Goal: Use online tool/utility: Utilize a website feature to perform a specific function

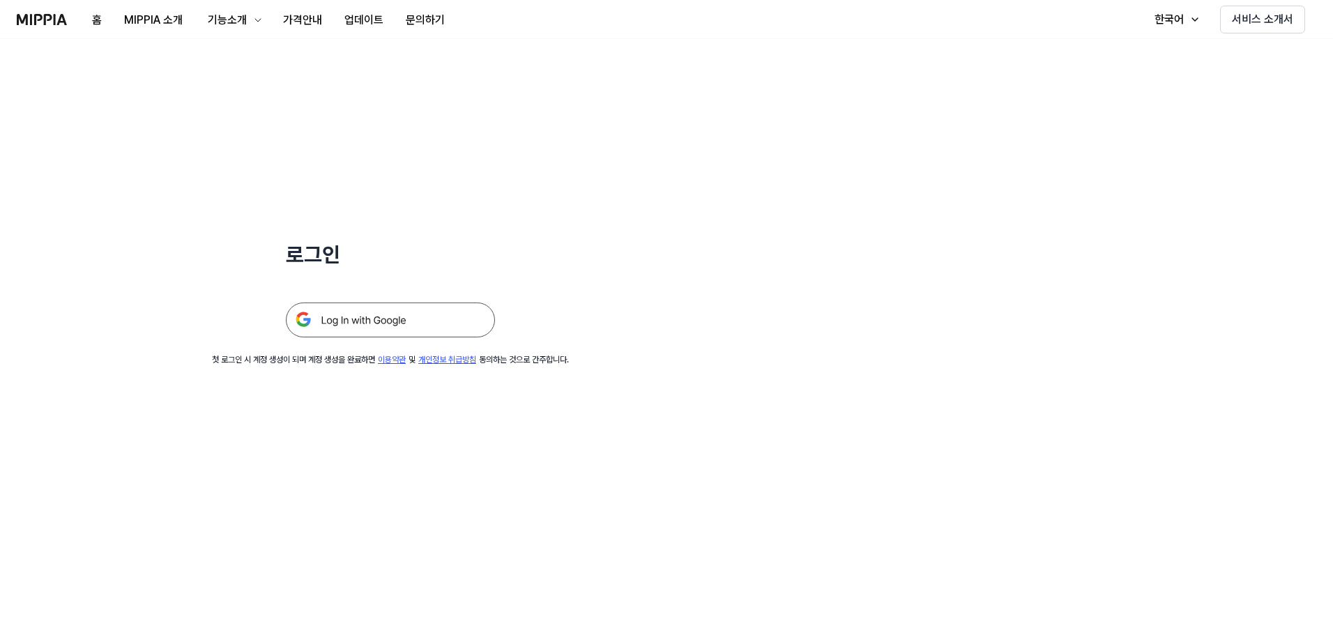
click at [446, 333] on img at bounding box center [390, 319] width 209 height 35
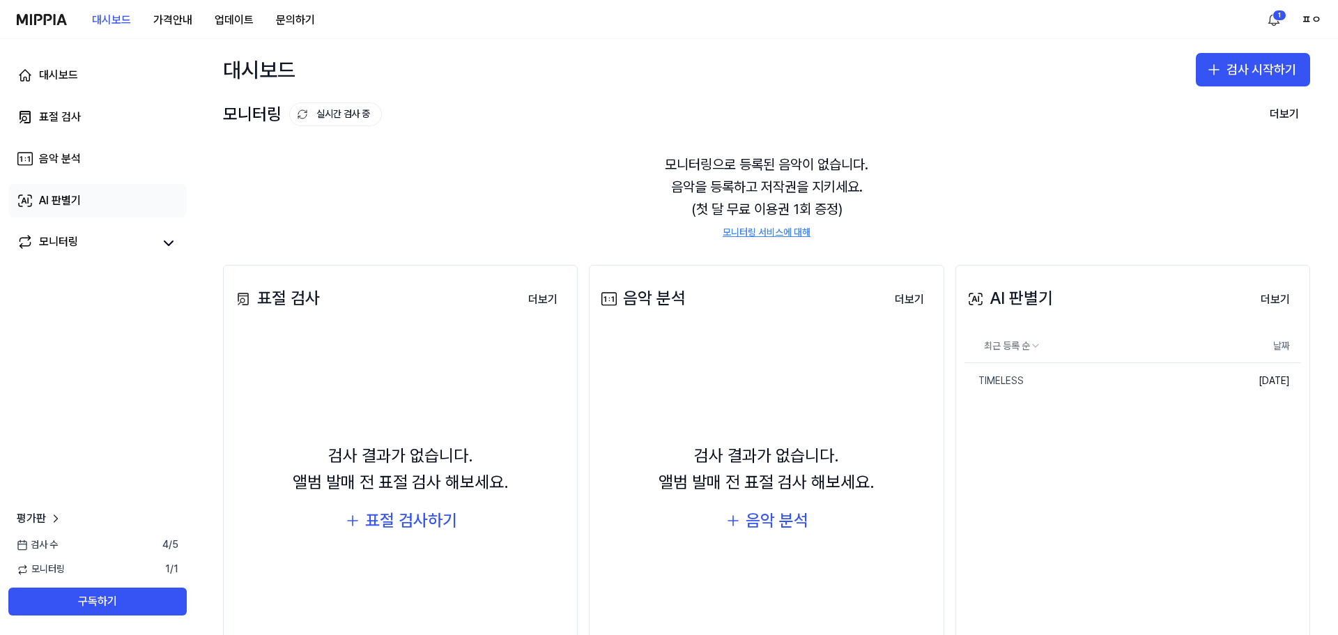
click at [135, 210] on link "AI 판별기" at bounding box center [97, 200] width 178 height 33
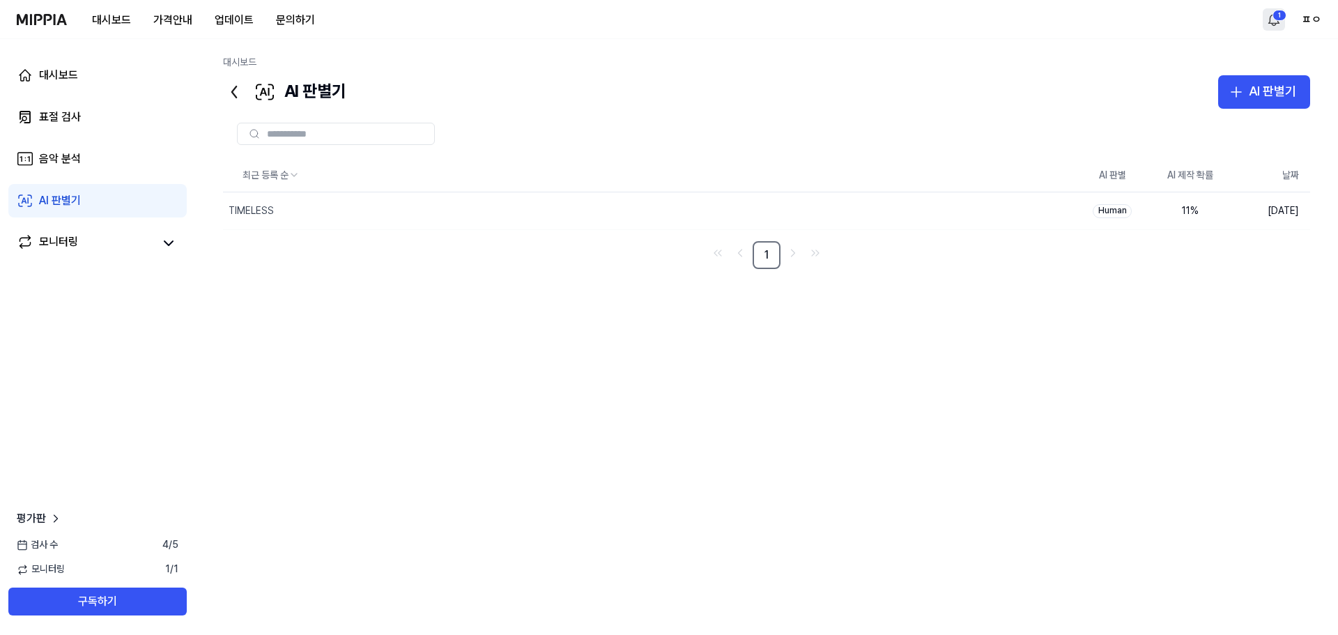
click at [1268, 20] on div "대시보드 가격안내 업데이트 문의하기 1 ㅍㅇ" at bounding box center [669, 19] width 1305 height 38
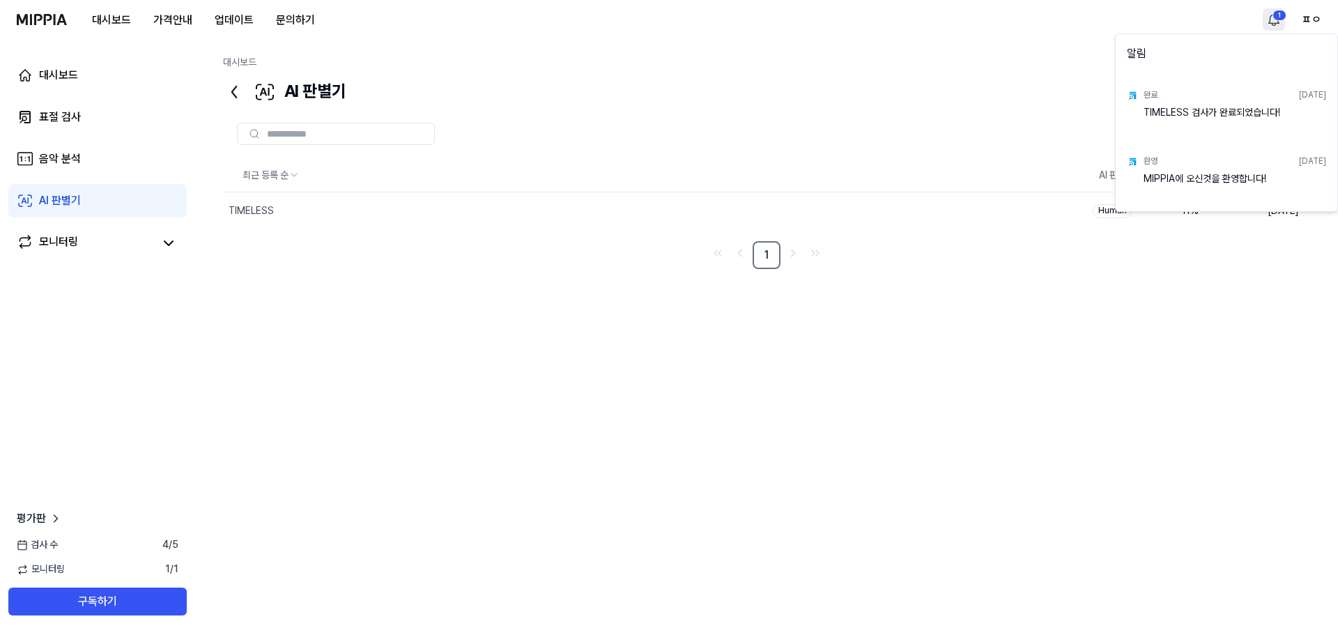
click at [1268, 20] on html "대시보드 가격안내 업데이트 문의하기 1 ㅍㅇ 대시보드 표절 검사 음악 분석 AI 판별기 모니터링 평가판 검사 [DATE] 모니터링 1 / 1 …" at bounding box center [669, 317] width 1338 height 635
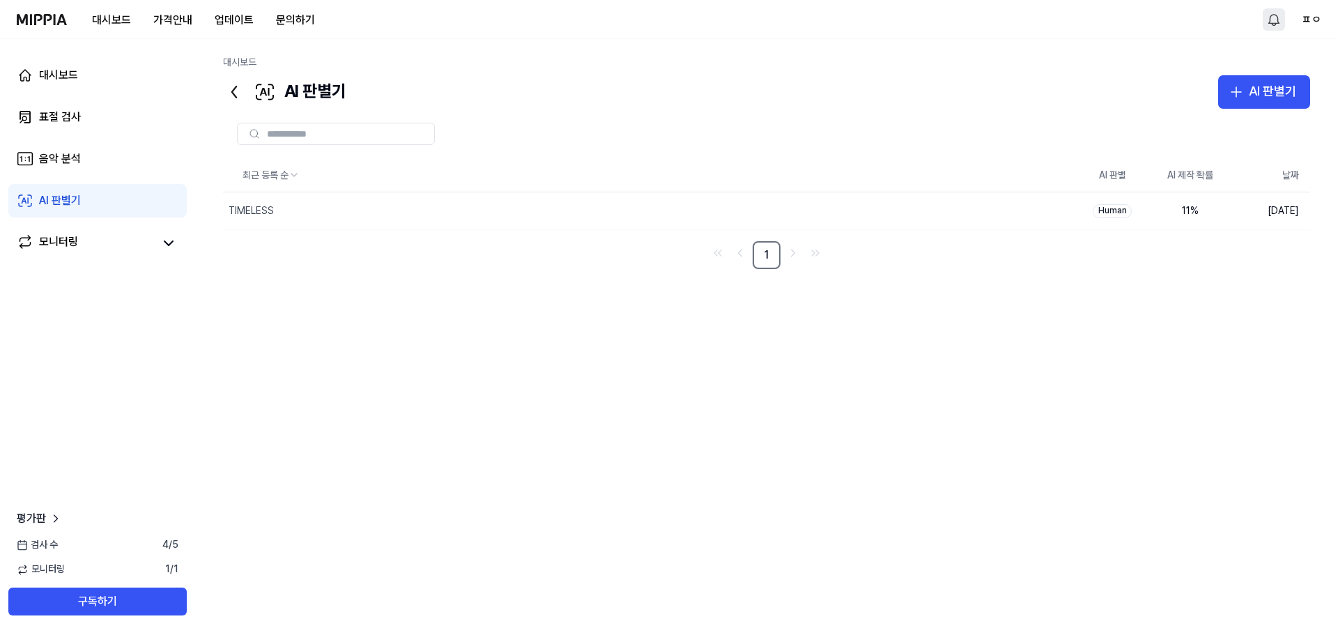
click at [1271, 16] on html "대시보드 가격안내 업데이트 문의하기 ㅍㅇ 대시보드 표절 검사 음악 분석 AI 판별기 모니터링 평가판 검사 [DATE] 모니터링 1 / 1 구독…" at bounding box center [669, 317] width 1338 height 635
click at [757, 70] on div "대시보드" at bounding box center [766, 66] width 1087 height 20
click at [1236, 84] on icon "button" at bounding box center [1236, 92] width 17 height 17
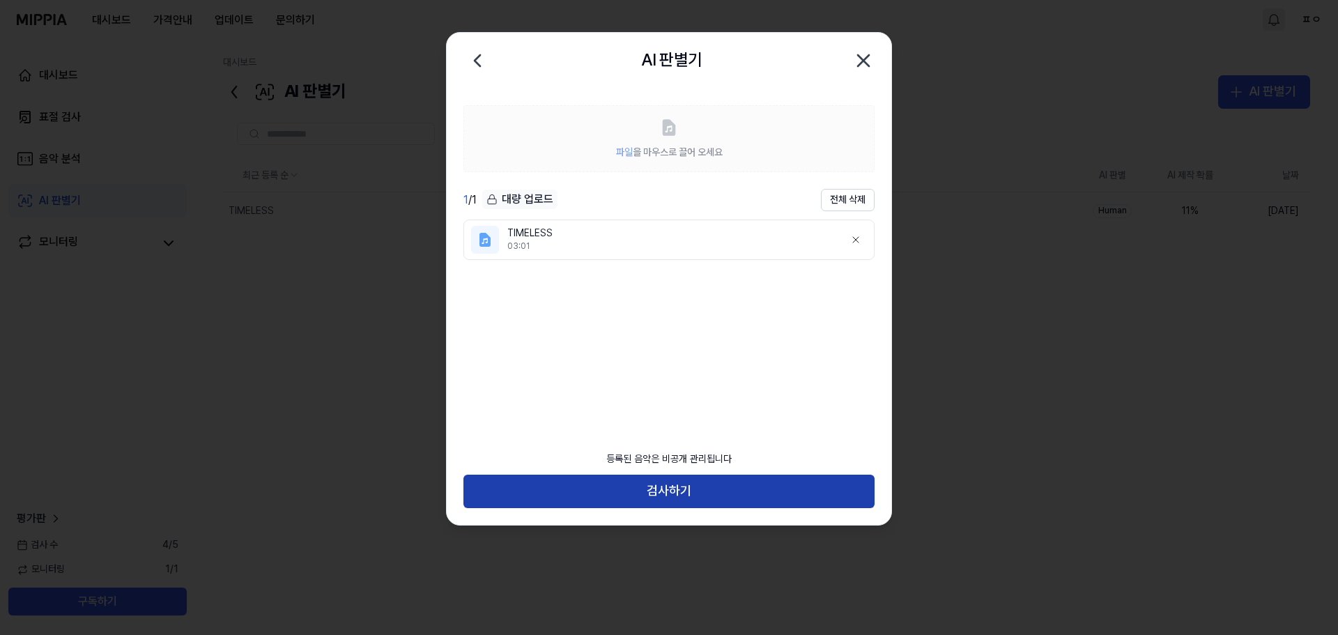
click at [686, 492] on button "검사하기" at bounding box center [668, 491] width 411 height 33
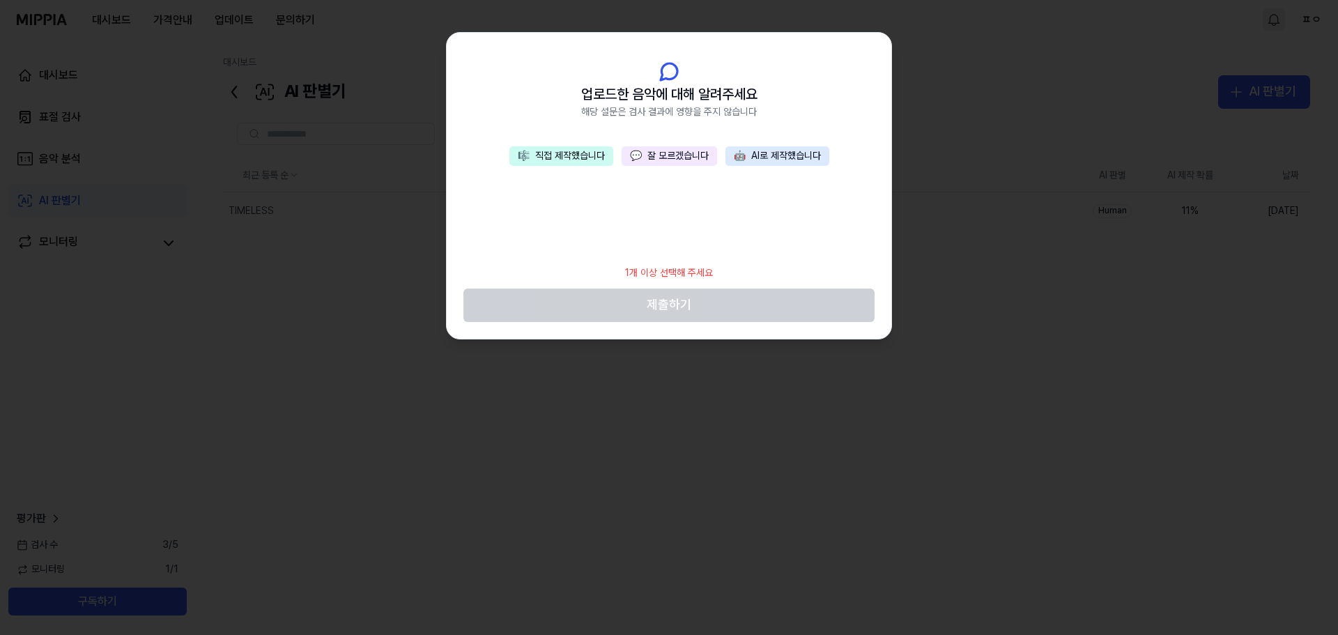
click at [698, 157] on button "💬 잘 모르겠습니다" at bounding box center [669, 156] width 95 height 20
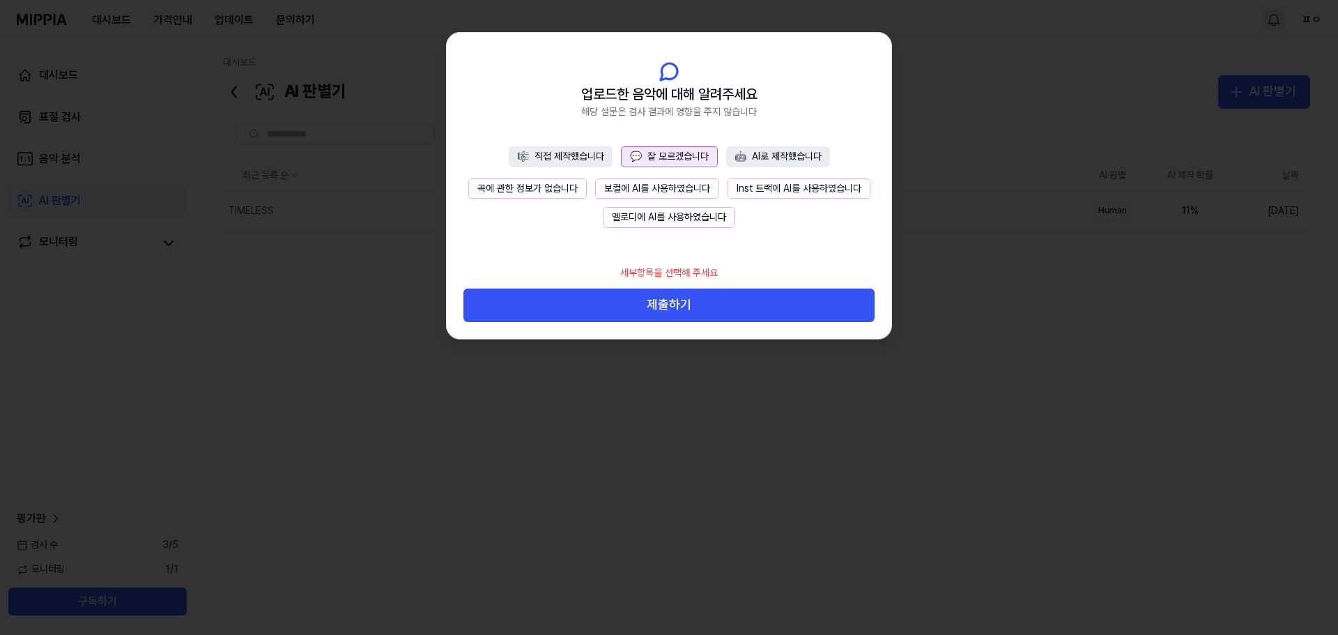
click at [537, 189] on button "곡에 관한 정보가 없습니다" at bounding box center [527, 188] width 118 height 21
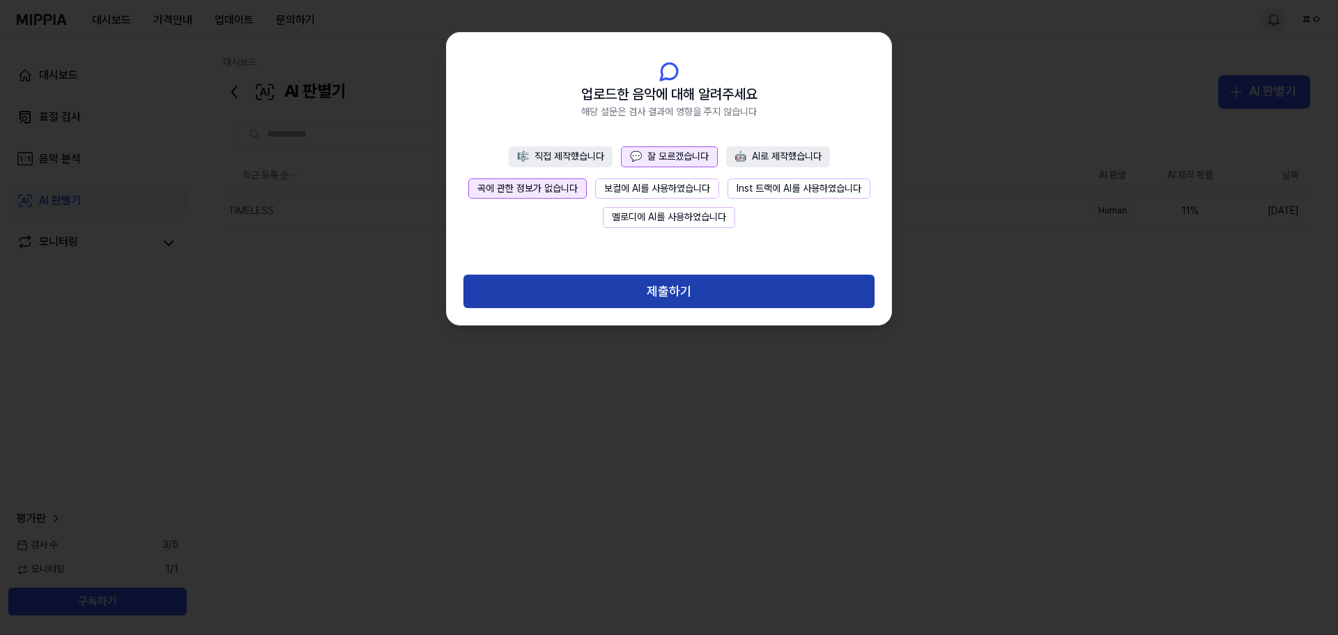
click at [647, 291] on button "제출하기" at bounding box center [668, 291] width 411 height 33
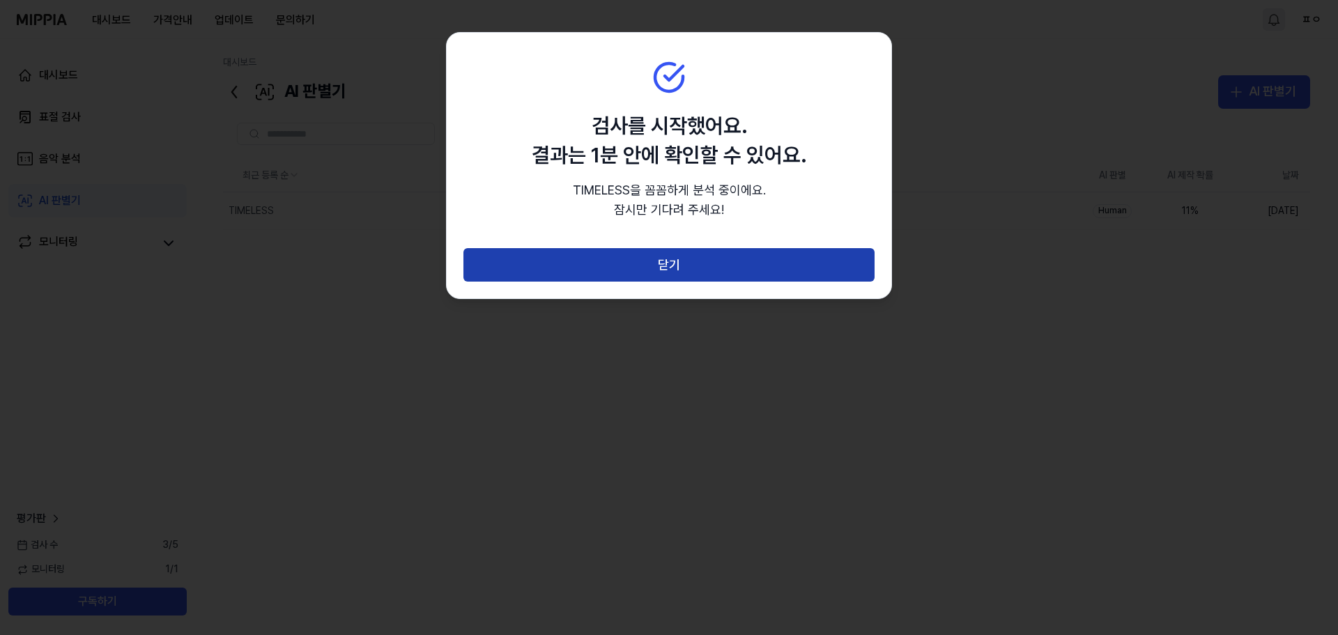
click at [639, 265] on button "닫기" at bounding box center [668, 264] width 411 height 33
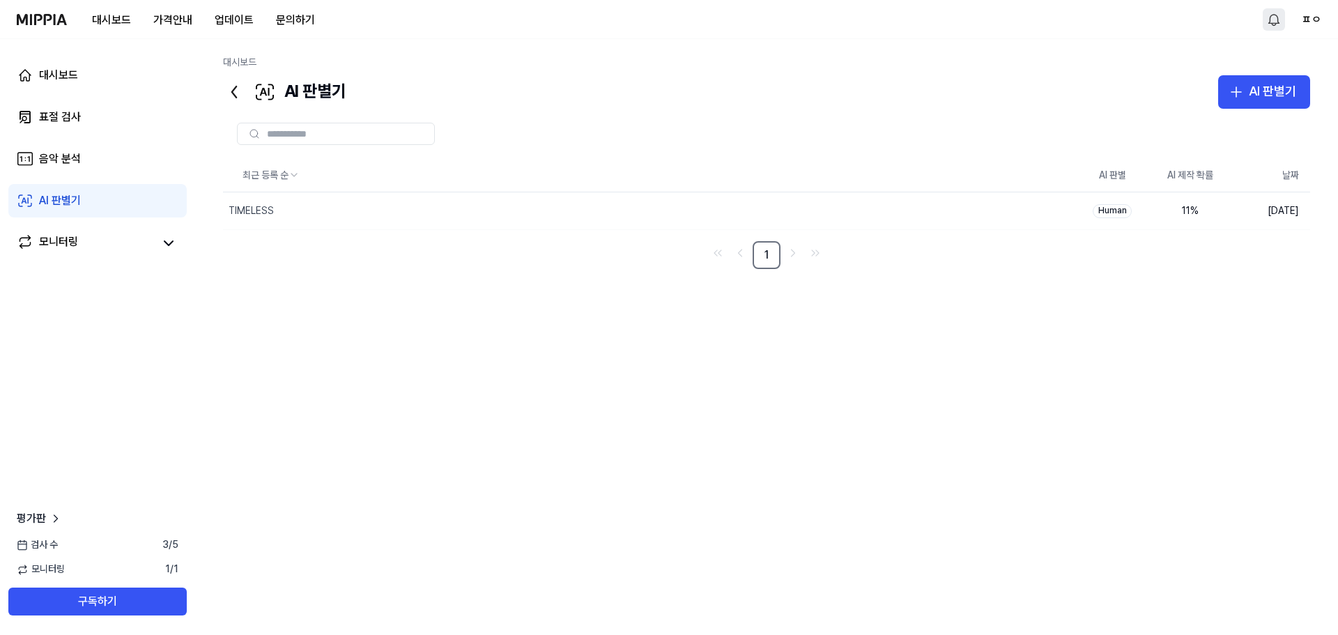
click at [128, 199] on link "AI 판별기" at bounding box center [97, 200] width 178 height 33
click at [394, 330] on div "최근 등록 순 AI 판별 AI 제작 확률 날짜 TIMELESS 음악 분석 중 삭제 - [DATE] TIMELESS 삭제 Human 11 % […" at bounding box center [766, 365] width 1087 height 413
click at [485, 394] on div "최근 등록 순 AI 판별 AI 제작 확률 날짜 TIMELESS 음악 분석 중 삭제 - [DATE] TIMELESS 삭제 Human 11 % […" at bounding box center [766, 365] width 1087 height 413
click at [1122, 213] on div "Human" at bounding box center [1112, 211] width 39 height 14
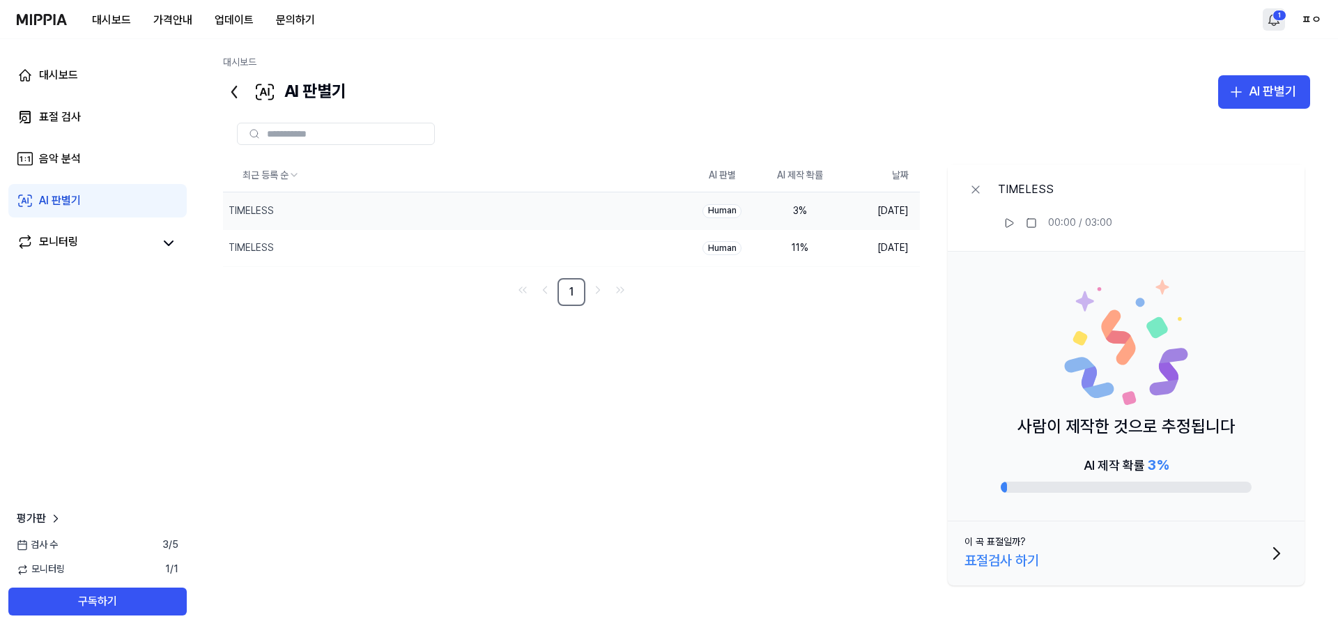
click at [763, 381] on div "최근 등록 순 AI 판별 AI 제작 확률 날짜 TIMELESS 삭제 Human 3 % [DATE] TIMELESS 삭제 Human 11 % […" at bounding box center [766, 375] width 1087 height 432
